Goal: Find specific page/section: Find specific page/section

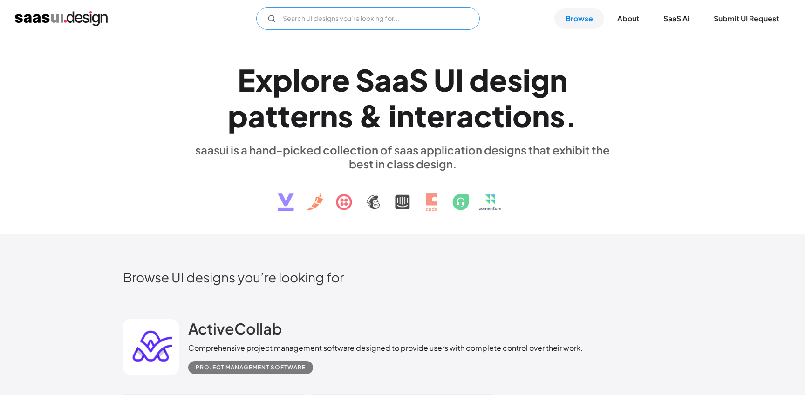
click at [322, 20] on input "Email Form" at bounding box center [368, 18] width 224 height 22
click at [383, 18] on input "revolut" at bounding box center [368, 18] width 224 height 22
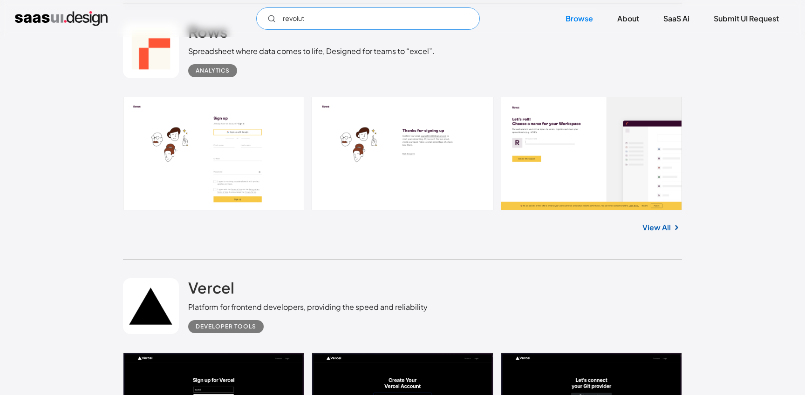
scroll to position [849, 0]
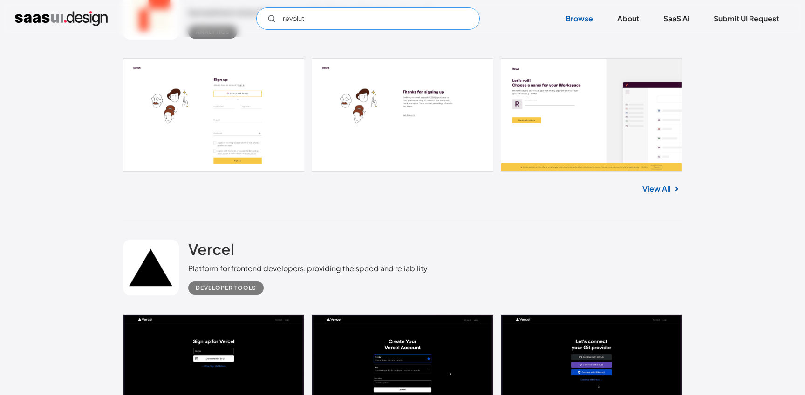
type input "revolut"
click at [574, 16] on link "Browse" at bounding box center [579, 18] width 50 height 20
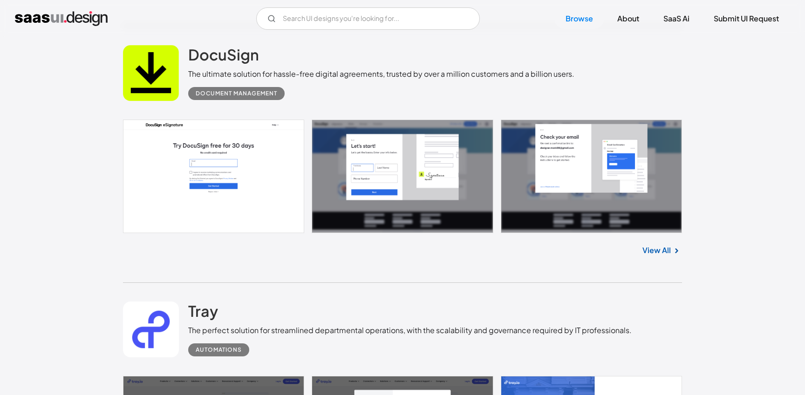
scroll to position [1370, 0]
